Goal: Information Seeking & Learning: Learn about a topic

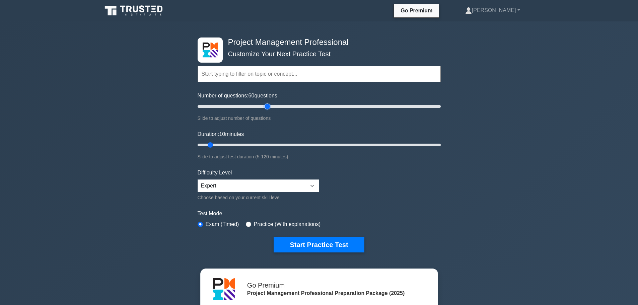
drag, startPoint x: 205, startPoint y: 107, endPoint x: 270, endPoint y: 104, distance: 64.4
type input "60"
click at [270, 104] on input "Number of questions: 60 questions" at bounding box center [319, 107] width 243 height 8
drag, startPoint x: 209, startPoint y: 143, endPoint x: 337, endPoint y: 142, distance: 128.7
type input "70"
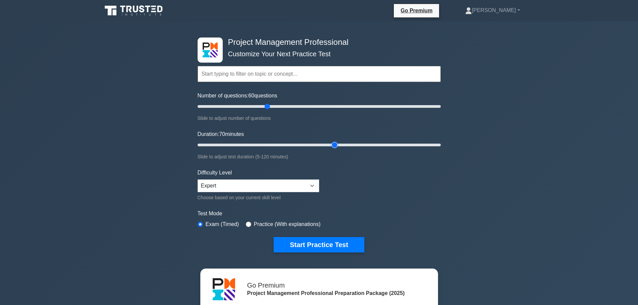
click at [337, 142] on input "Duration: 70 minutes" at bounding box center [319, 145] width 243 height 8
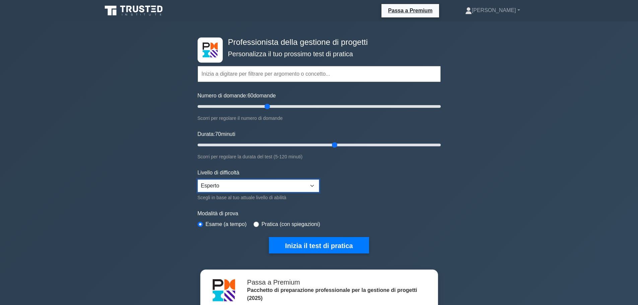
click at [308, 189] on select "Principiante Intermedio Esperto" at bounding box center [259, 186] width 122 height 13
click at [309, 188] on select "Principiante Intermedio Esperto" at bounding box center [259, 186] width 122 height 13
click at [328, 242] on font "Inizia il test di pratica" at bounding box center [319, 245] width 68 height 7
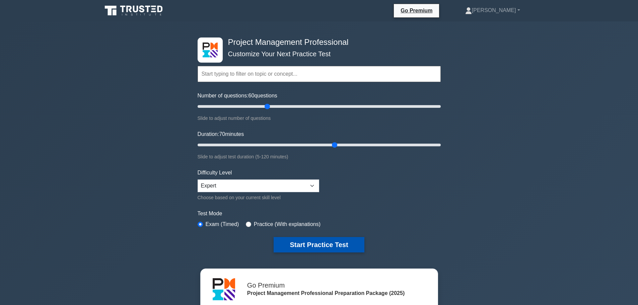
click at [322, 244] on button "Start Practice Test" at bounding box center [319, 244] width 90 height 15
click at [504, 8] on link "[PERSON_NAME]" at bounding box center [492, 10] width 87 height 13
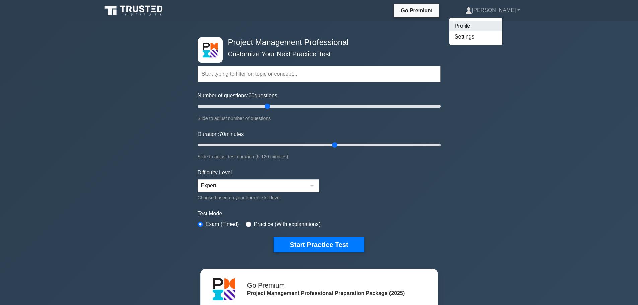
click at [500, 29] on link "Profile" at bounding box center [476, 26] width 53 height 11
click at [472, 10] on icon at bounding box center [468, 10] width 7 height 7
click at [496, 26] on link "Profile" at bounding box center [476, 26] width 53 height 11
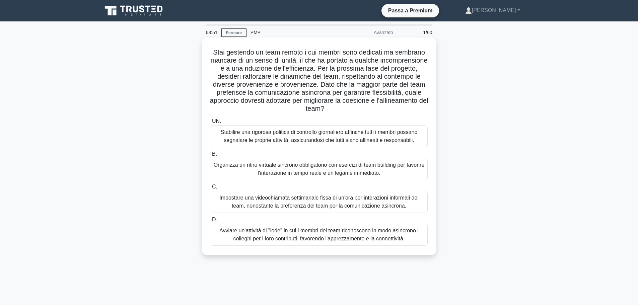
click at [383, 233] on font "Avviare un'attività di "lode" in cui i membri del team riconoscono in modo asin…" at bounding box center [318, 235] width 199 height 14
click at [211, 222] on input "D. Avviare un'attività di "lode" in cui i membri del team riconoscono in modo a…" at bounding box center [211, 220] width 0 height 4
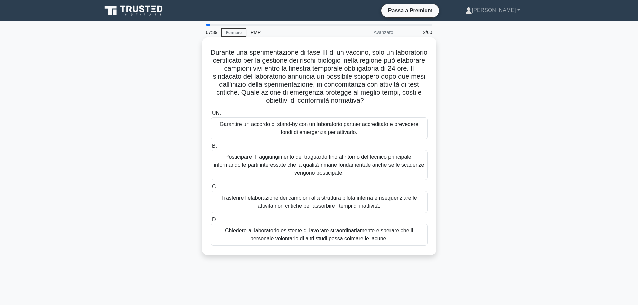
click at [392, 204] on font "Trasferire l'elaborazione dei campioni alla struttura pilota interna e risequen…" at bounding box center [319, 202] width 211 height 16
click at [211, 189] on input "C. Trasferire l'elaborazione dei campioni alla struttura pilota interna e riseq…" at bounding box center [211, 187] width 0 height 4
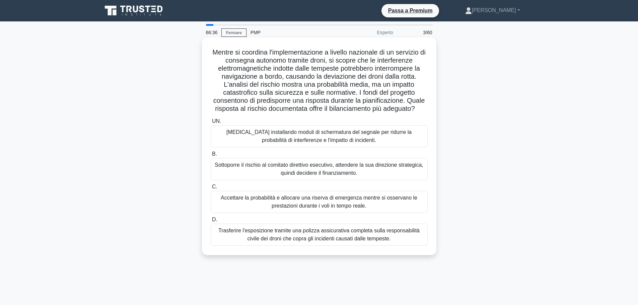
click at [381, 138] on font "Mitigare installando moduli di schermatura del segnale per ridurre la probabili…" at bounding box center [319, 136] width 211 height 16
click at [211, 124] on input "UN. Mitigare installando moduli di schermatura del segnale per ridurre la proba…" at bounding box center [211, 121] width 0 height 4
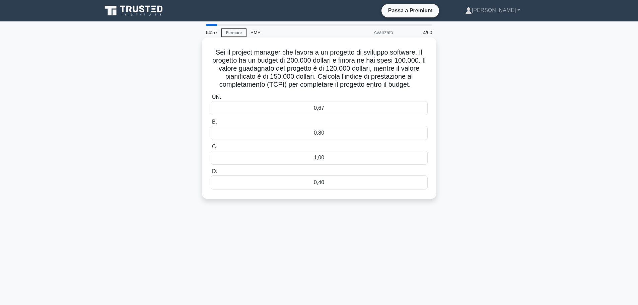
click at [345, 133] on div "0,80" at bounding box center [319, 133] width 217 height 14
click at [211, 124] on input "B. 0,80" at bounding box center [211, 122] width 0 height 4
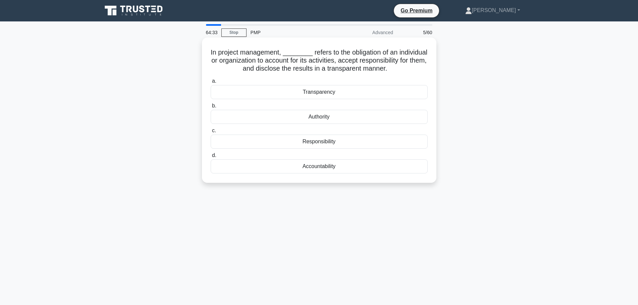
click at [370, 92] on div "Transparency" at bounding box center [319, 92] width 217 height 14
click at [211, 83] on input "a. Transparency" at bounding box center [211, 81] width 0 height 4
click at [358, 169] on div "Bottom-up Estimating" at bounding box center [319, 166] width 217 height 14
click at [211, 158] on input "d. Bottom-up Estimating" at bounding box center [211, 155] width 0 height 4
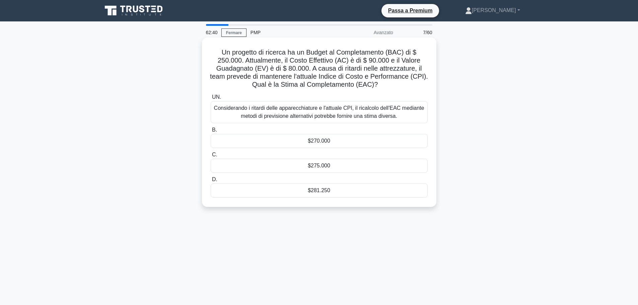
click at [334, 196] on div "$281.250" at bounding box center [319, 191] width 217 height 14
click at [211, 182] on input "D. $281.250" at bounding box center [211, 180] width 0 height 4
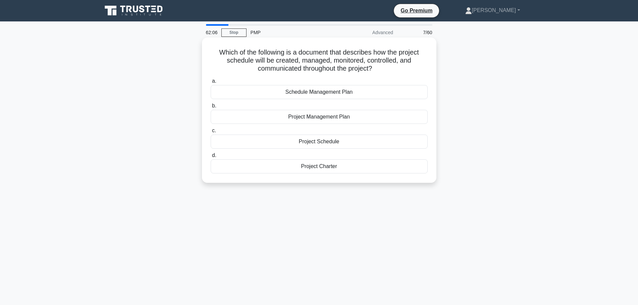
click at [339, 118] on div "Project Management Plan" at bounding box center [319, 117] width 217 height 14
click at [211, 108] on input "b. Project Management Plan" at bounding box center [211, 106] width 0 height 4
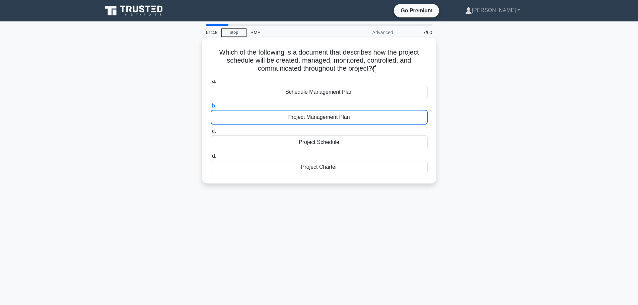
click at [368, 121] on div "Project Management Plan" at bounding box center [319, 117] width 217 height 15
click at [211, 108] on input "b. Project Management Plan" at bounding box center [211, 106] width 0 height 4
click at [338, 120] on div "Project Management Plan" at bounding box center [319, 117] width 217 height 15
click at [211, 108] on input "b. Project Management Plan" at bounding box center [211, 106] width 0 height 4
click at [318, 118] on div "Project Management Plan" at bounding box center [319, 117] width 217 height 15
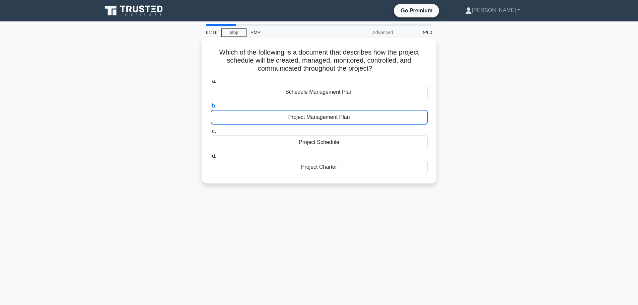
click at [211, 108] on input "b. Project Management Plan" at bounding box center [211, 106] width 0 height 4
click at [307, 117] on div "Project Management Plan" at bounding box center [319, 117] width 217 height 15
click at [211, 108] on input "b. Project Management Plan" at bounding box center [211, 106] width 0 height 4
click at [320, 119] on div "Project Management Plan" at bounding box center [319, 117] width 217 height 15
click at [211, 108] on input "b. Project Management Plan" at bounding box center [211, 106] width 0 height 4
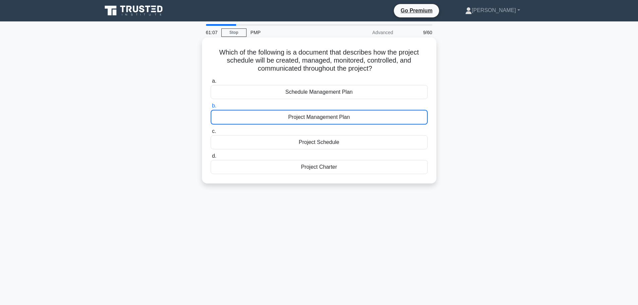
click at [322, 120] on div "Project Management Plan" at bounding box center [319, 117] width 217 height 15
click at [211, 108] on input "b. Project Management Plan" at bounding box center [211, 106] width 0 height 4
click at [329, 116] on div "Project Management Plan" at bounding box center [319, 117] width 217 height 15
click at [211, 108] on input "b. Project Management Plan" at bounding box center [211, 106] width 0 height 4
click at [329, 116] on div "Project Management Plan" at bounding box center [319, 117] width 217 height 15
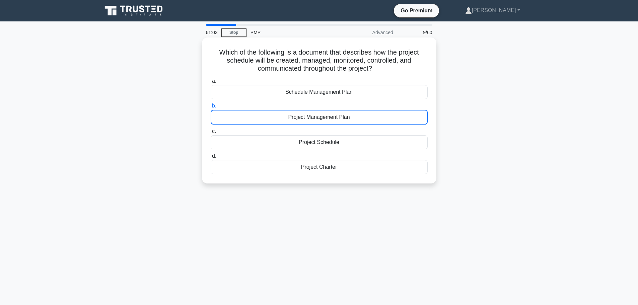
click at [211, 108] on input "b. Project Management Plan" at bounding box center [211, 106] width 0 height 4
click at [260, 117] on div "Project Management Plan" at bounding box center [319, 117] width 217 height 15
click at [211, 108] on input "b. Project Management Plan" at bounding box center [211, 106] width 0 height 4
click at [306, 67] on h5 "Which of the following is a document that describes how the project schedule wi…" at bounding box center [319, 60] width 218 height 25
click at [298, 115] on div "Project Management Plan" at bounding box center [319, 117] width 217 height 15
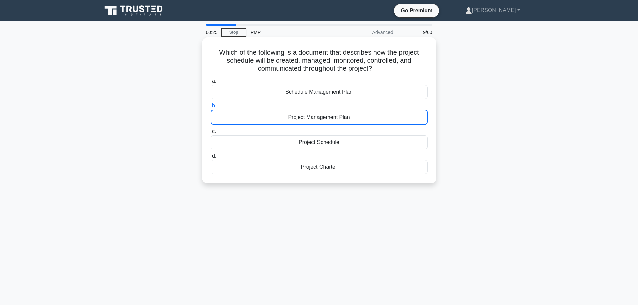
click at [211, 108] on input "b. Project Management Plan" at bounding box center [211, 106] width 0 height 4
click at [298, 115] on div "Project Management Plan" at bounding box center [319, 117] width 217 height 15
click at [211, 108] on input "b. Project Management Plan" at bounding box center [211, 106] width 0 height 4
